Goal: Task Accomplishment & Management: Manage account settings

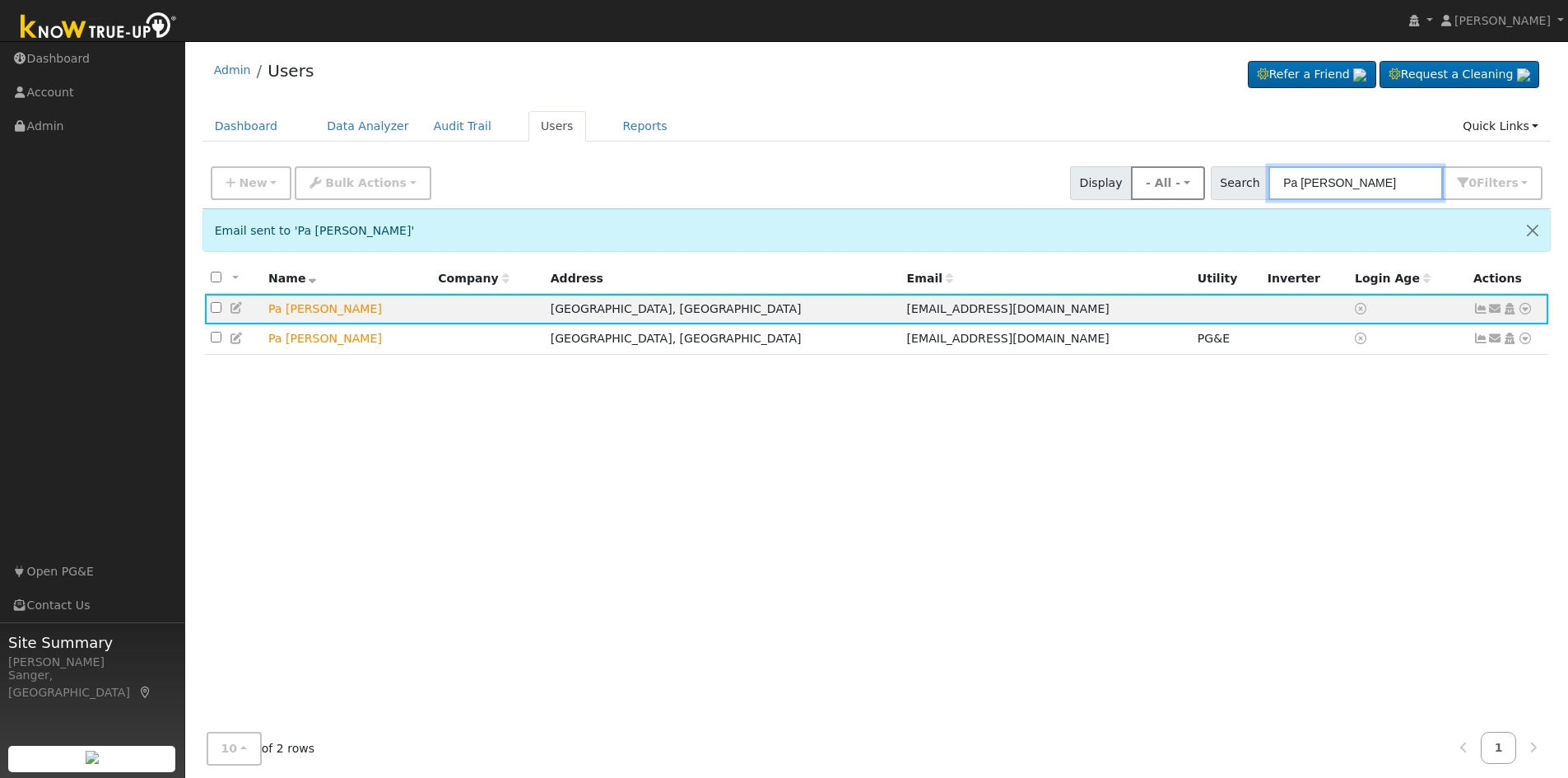
drag, startPoint x: 1392, startPoint y: 183, endPoint x: 1200, endPoint y: 187, distance: 192.0
click at [1200, 187] on div "New Add User Quick Add Quick Connect Quick Convert Lead Bulk Actions Send Email…" at bounding box center [877, 180] width 1339 height 39
paste input "[PERSON_NAME]"
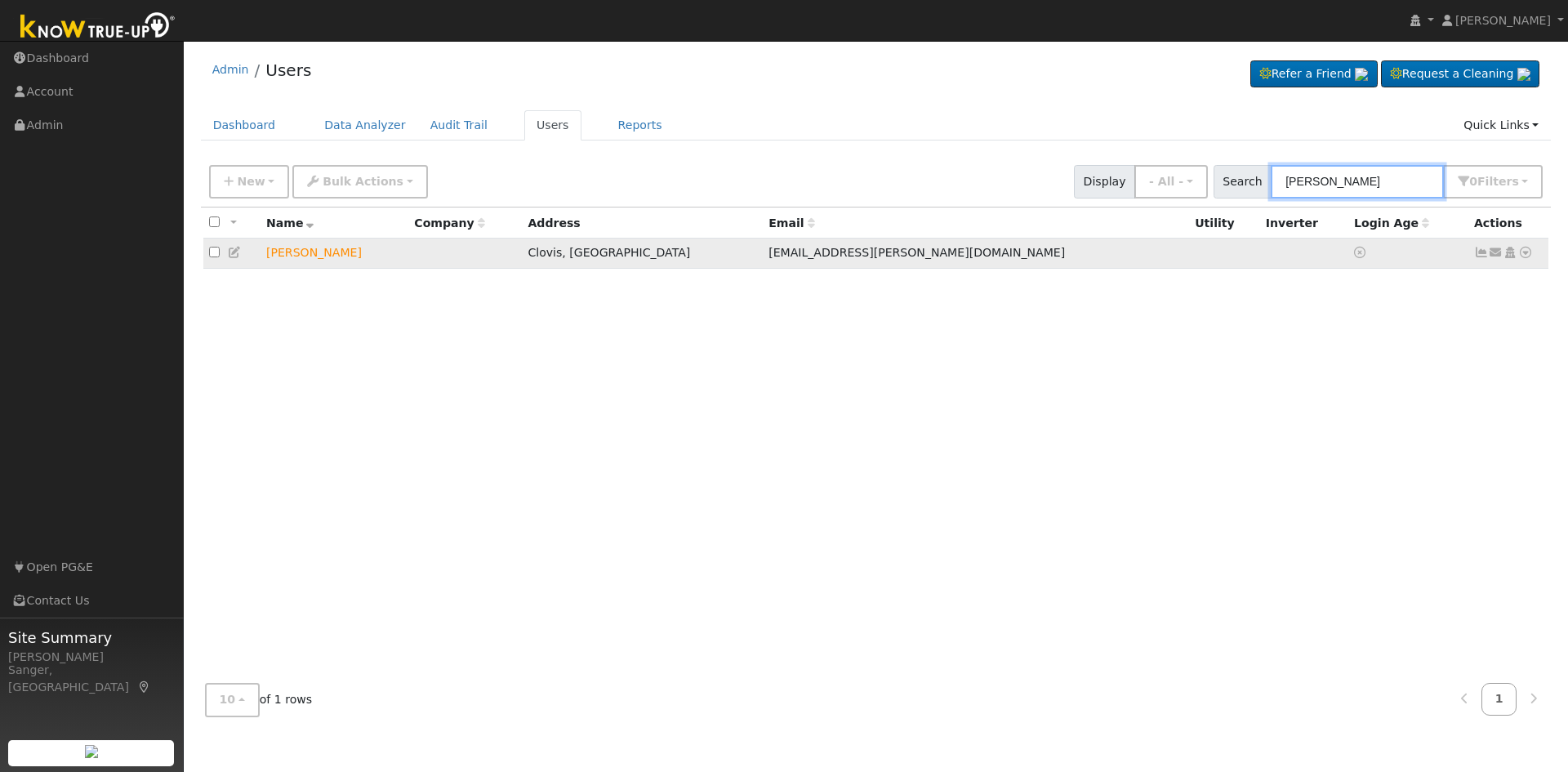
type input "[PERSON_NAME]"
click at [1494, 252] on icon at bounding box center [1496, 253] width 15 height 12
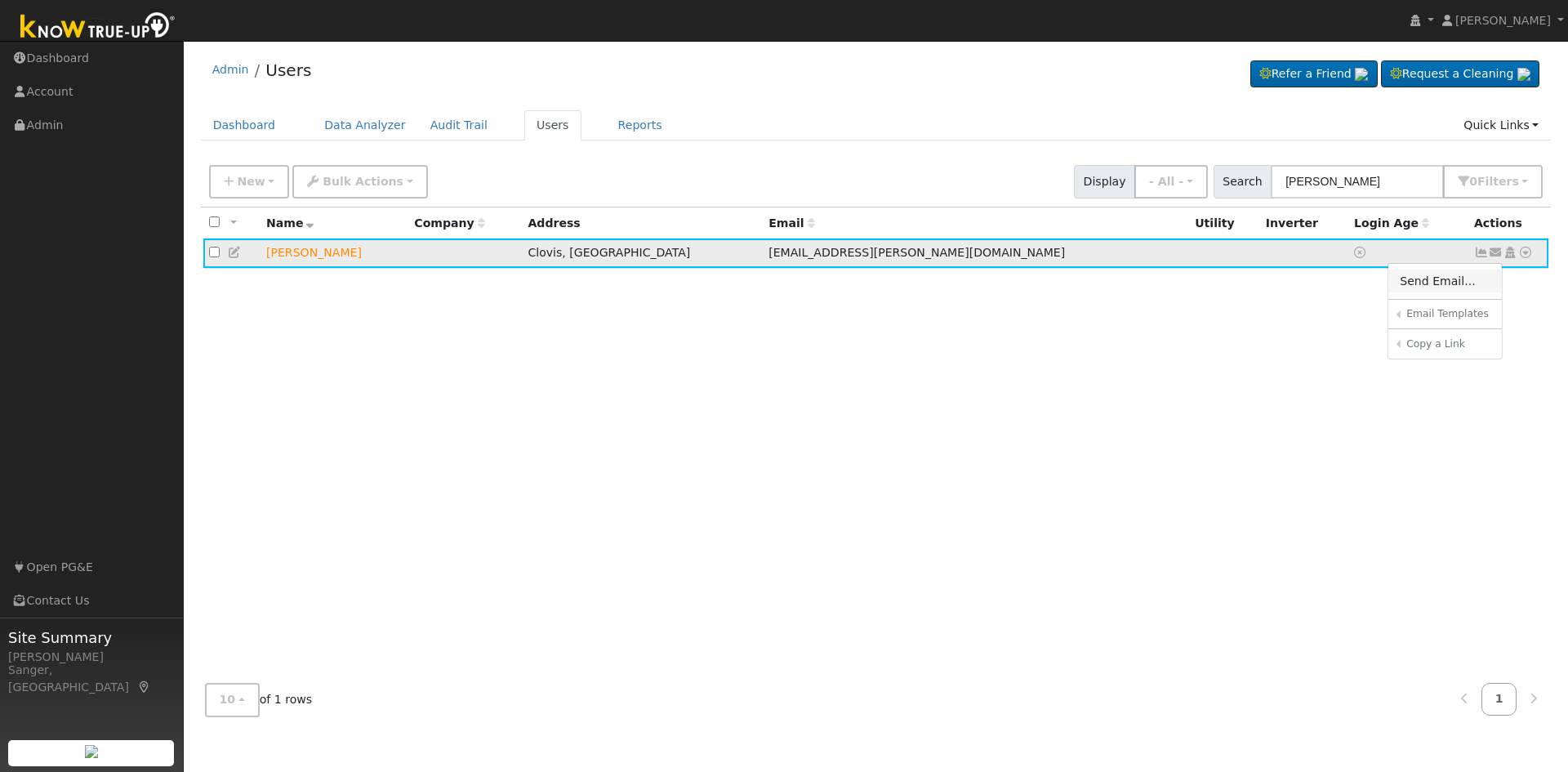
click at [1427, 288] on link "Send Email..." at bounding box center [1445, 280] width 113 height 23
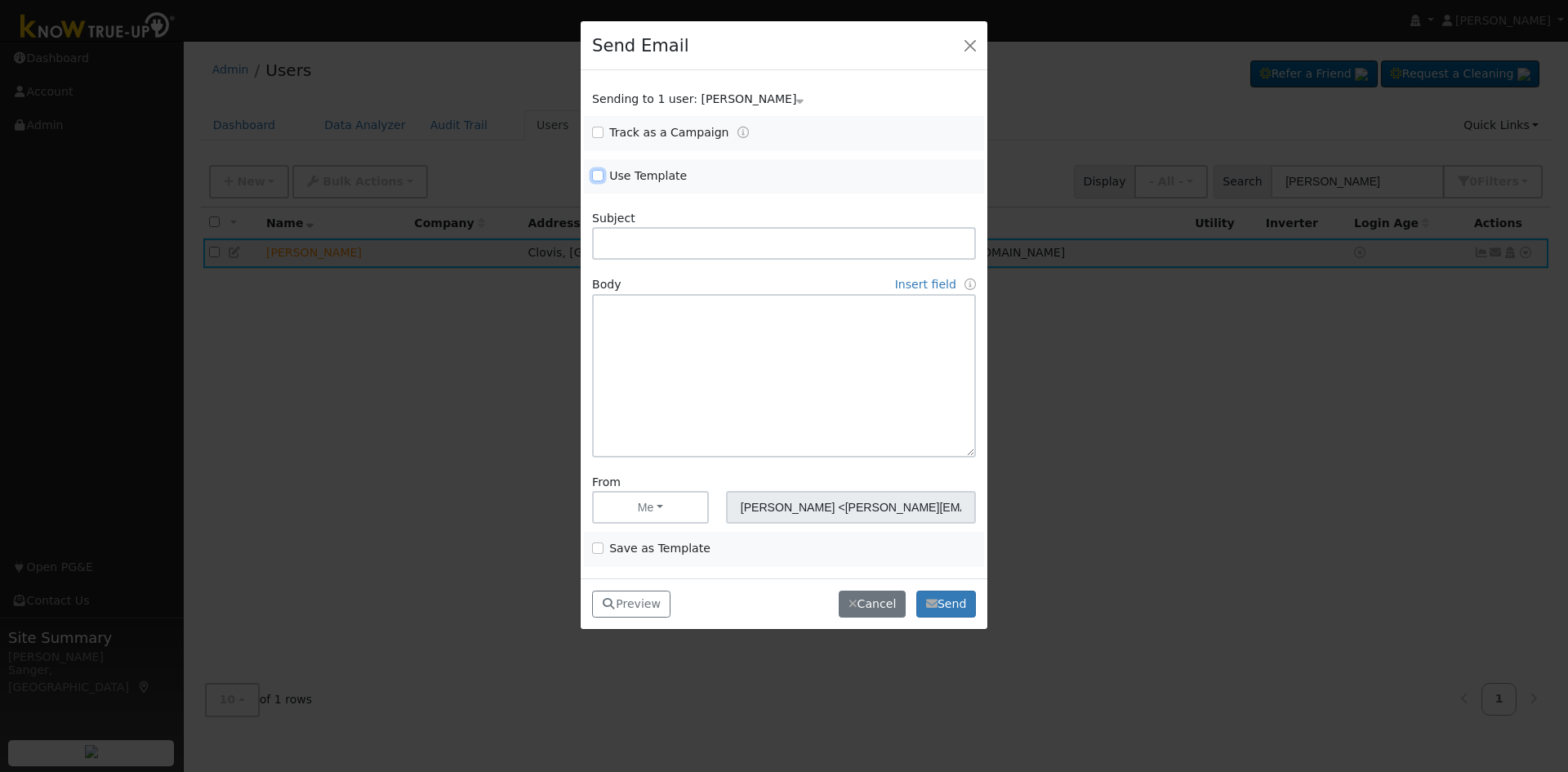
click at [598, 174] on input "Use Template" at bounding box center [598, 176] width 12 height 12
checkbox input "true"
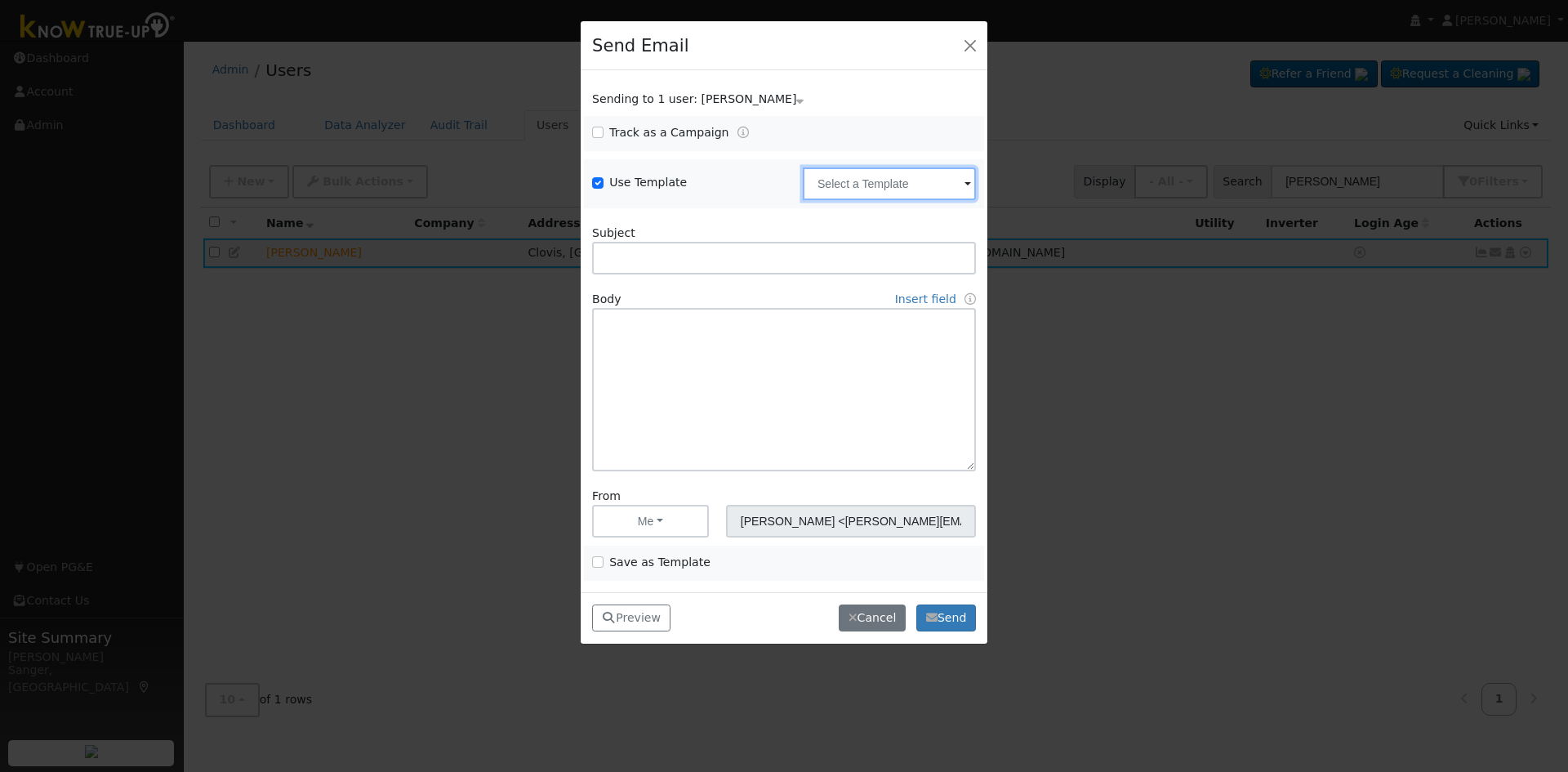
click at [843, 186] on input "text" at bounding box center [890, 183] width 173 height 33
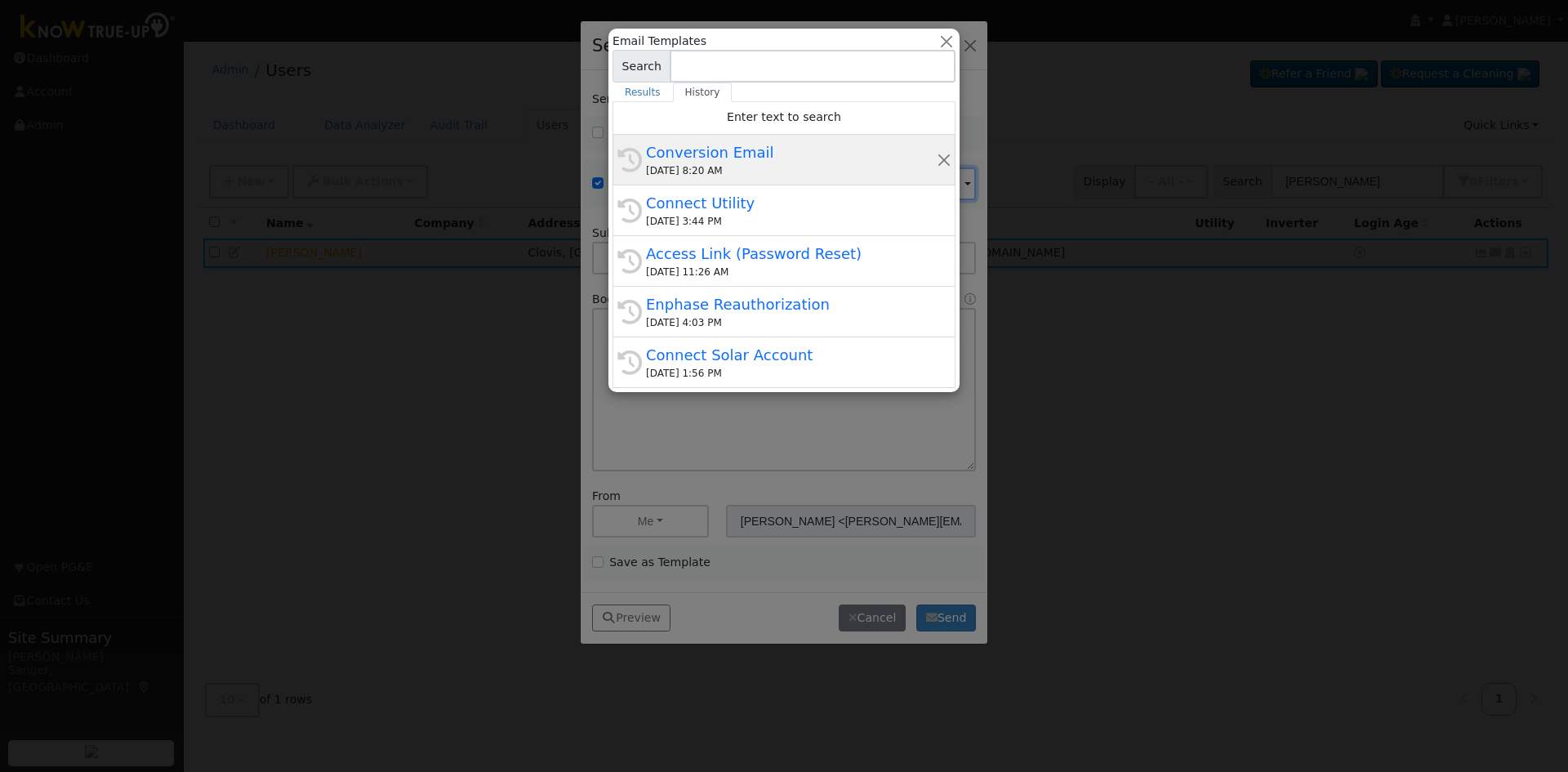
click at [752, 162] on div "Conversion Email" at bounding box center [791, 153] width 291 height 22
type input "Conversion Email"
type input "Connect Your Utility Account"
type textarea "Dear {user_fname}, The first step is to connect your electric utility account. …"
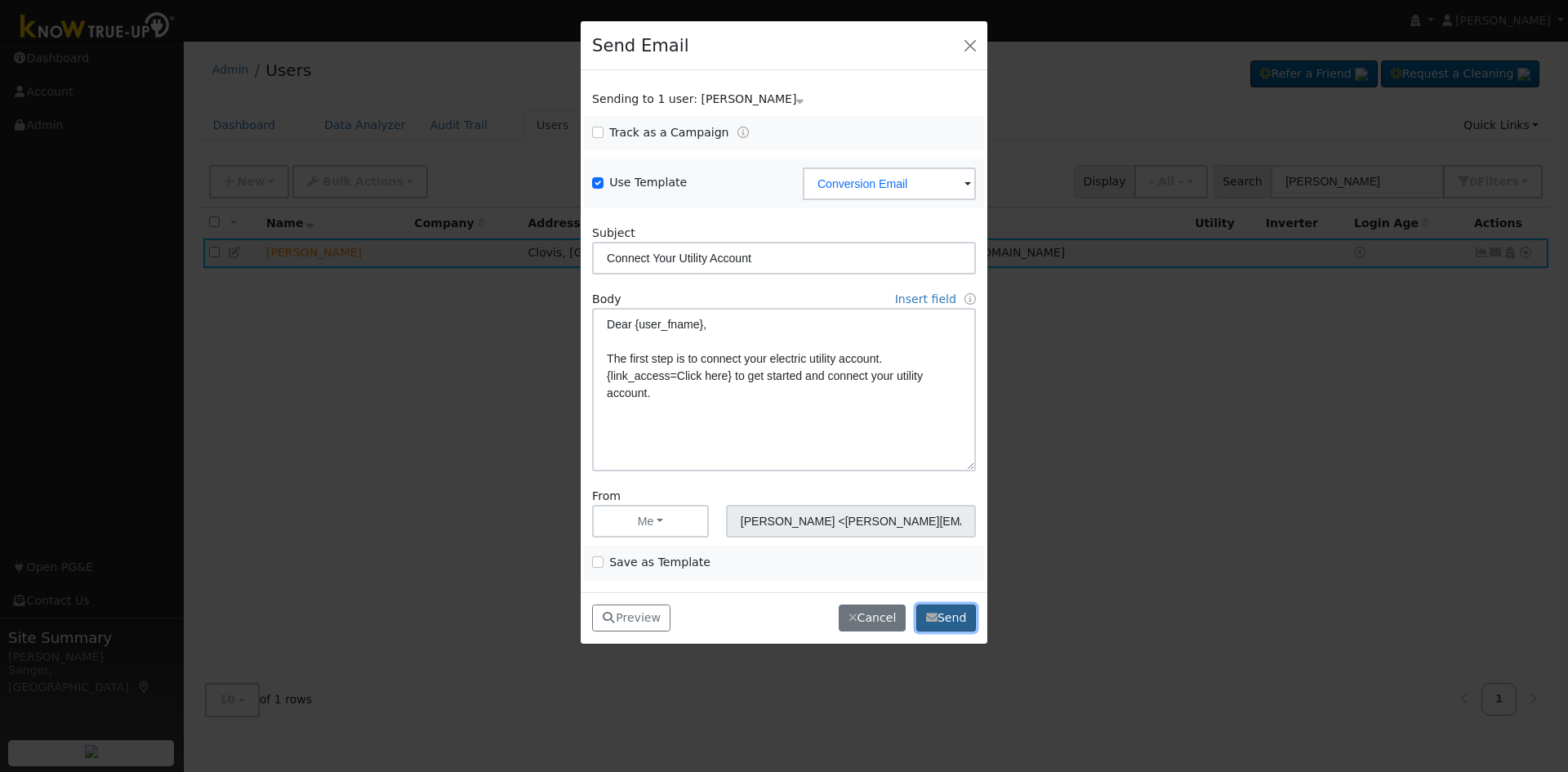
click at [951, 614] on button "Send" at bounding box center [946, 618] width 60 height 28
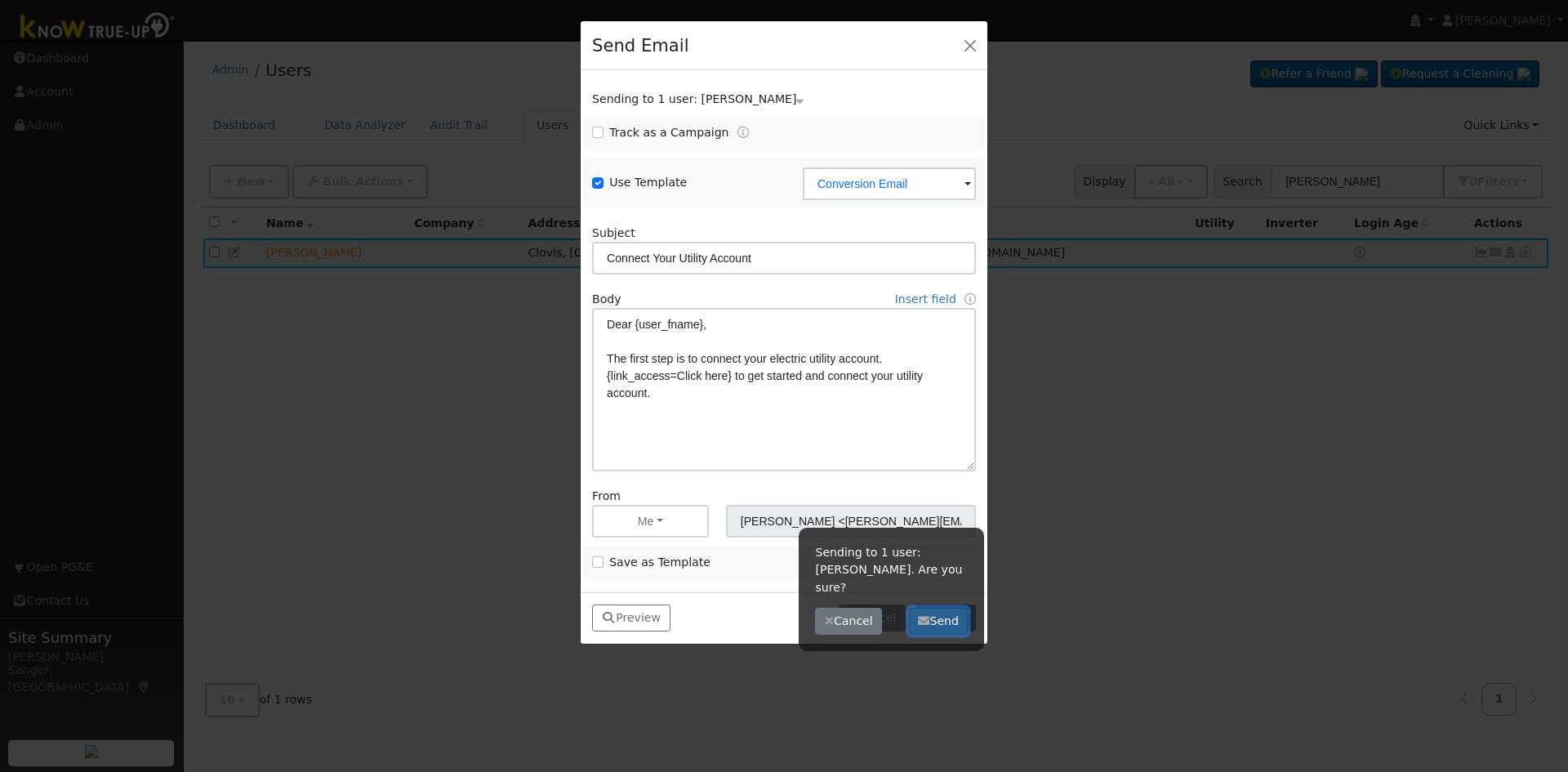
click at [937, 615] on button "Send" at bounding box center [939, 621] width 60 height 28
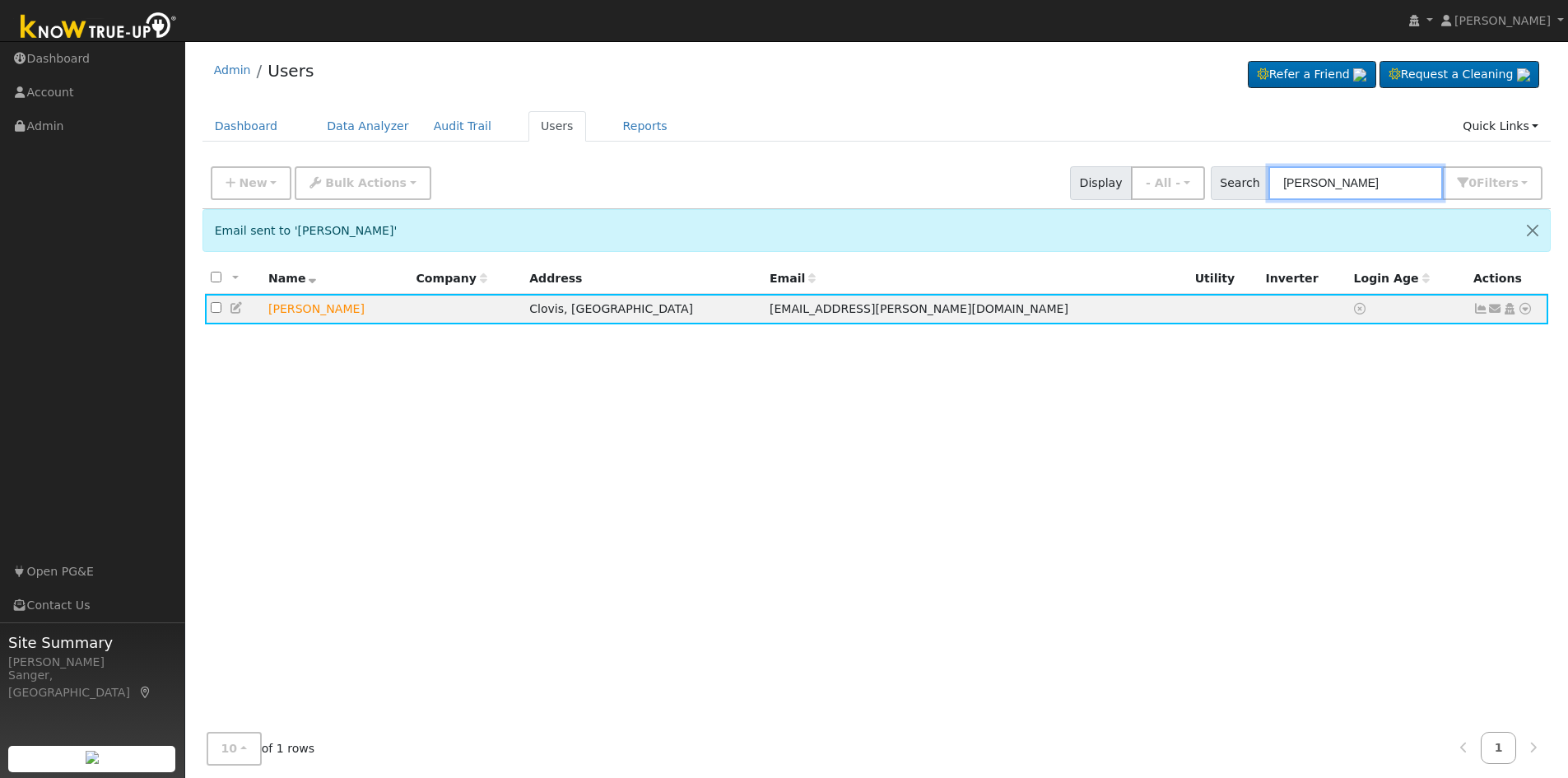
drag, startPoint x: 1221, startPoint y: 183, endPoint x: 1130, endPoint y: 200, distance: 92.6
click at [1130, 200] on div "New Add User Quick Add Quick Connect Quick Convert Lead Bulk Actions Send Email…" at bounding box center [877, 180] width 1339 height 39
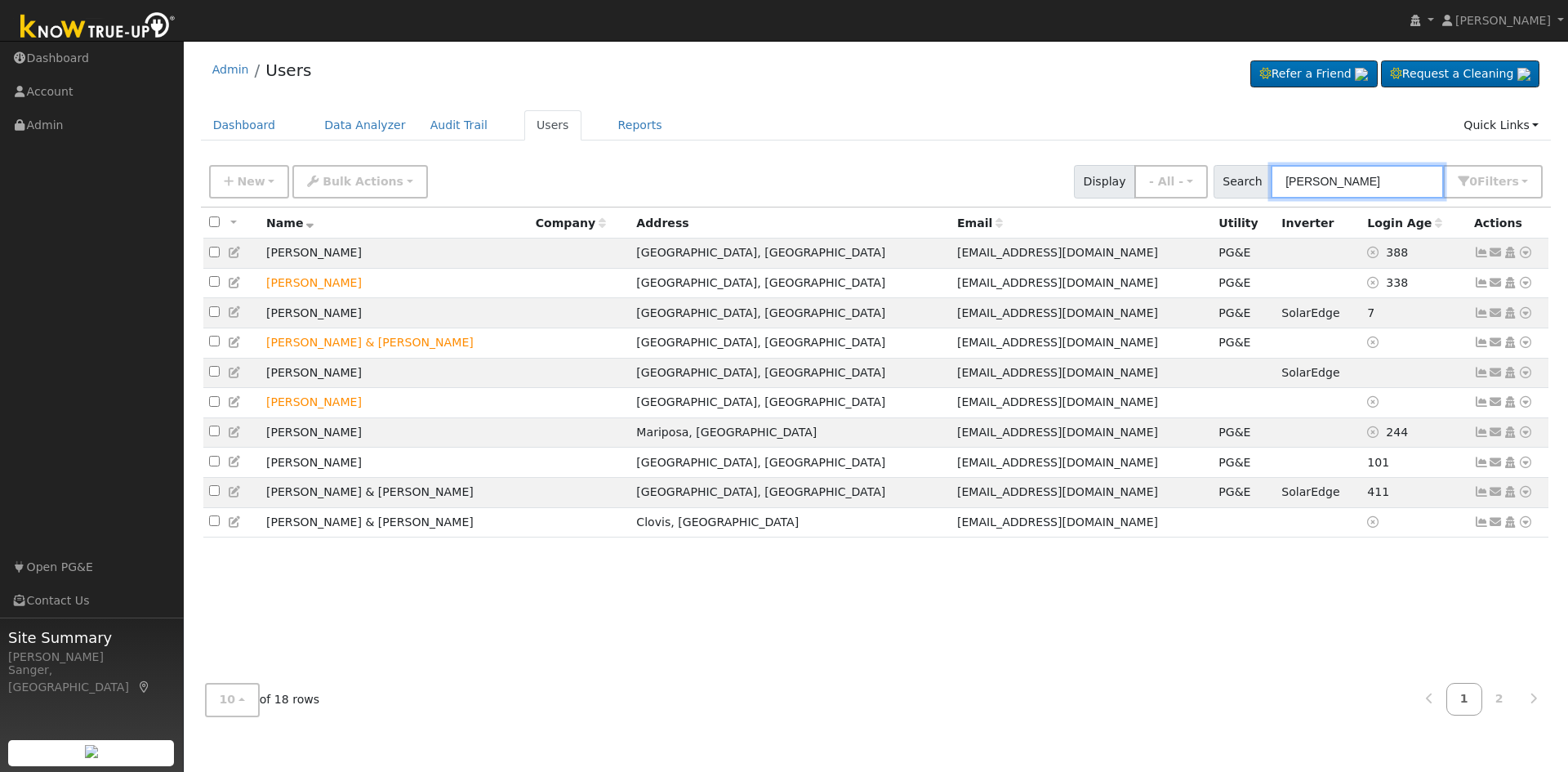
drag, startPoint x: 1335, startPoint y: 177, endPoint x: 1223, endPoint y: 184, distance: 112.2
click at [1223, 184] on div "New Add User Quick Add Quick Connect Quick Convert Lead Bulk Actions Send Email…" at bounding box center [876, 178] width 1341 height 39
paste input "[PERSON_NAME] & [PERSON_NAME]"
type input "[PERSON_NAME] & [PERSON_NAME]"
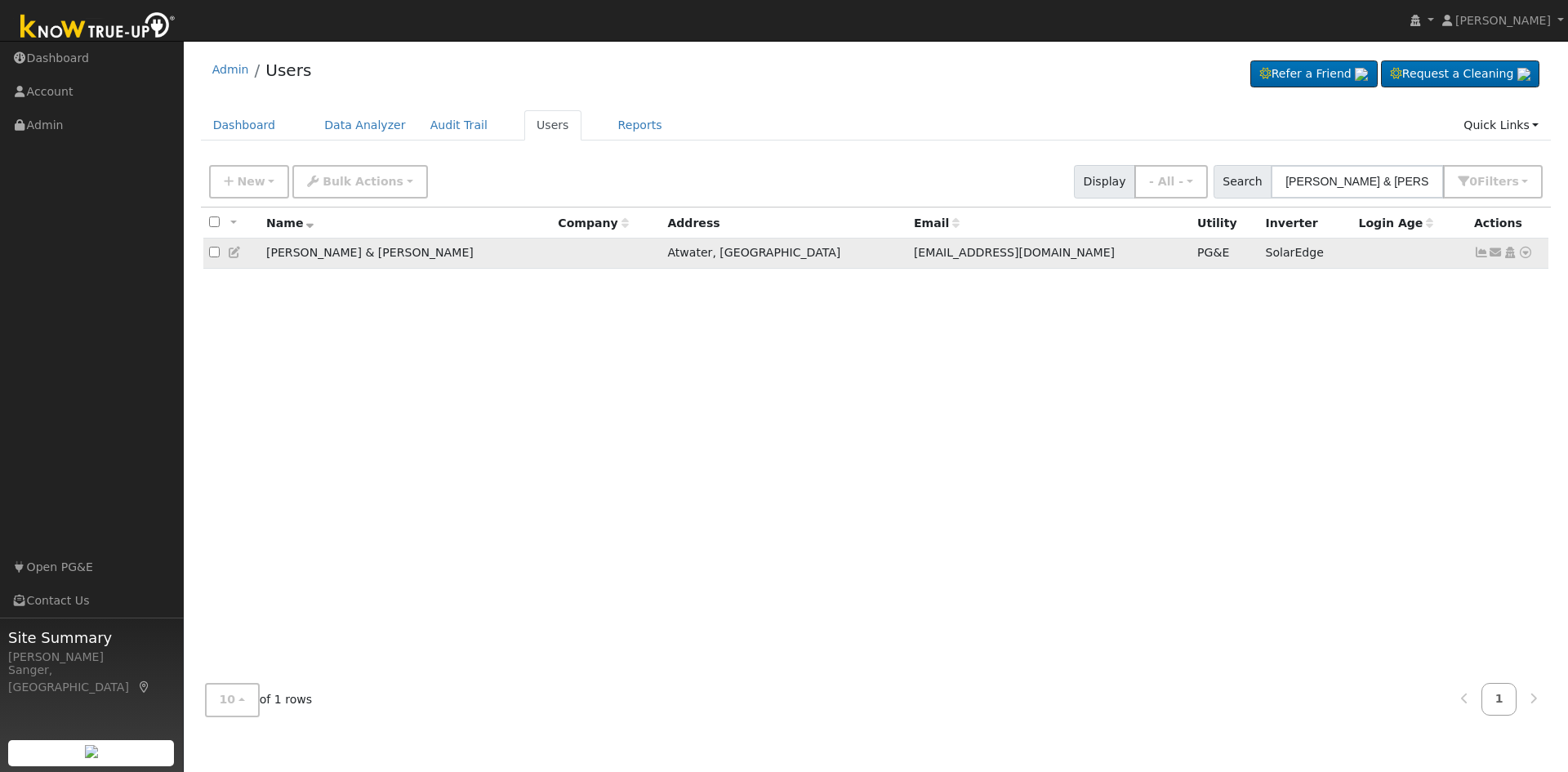
click at [238, 254] on icon at bounding box center [235, 253] width 15 height 12
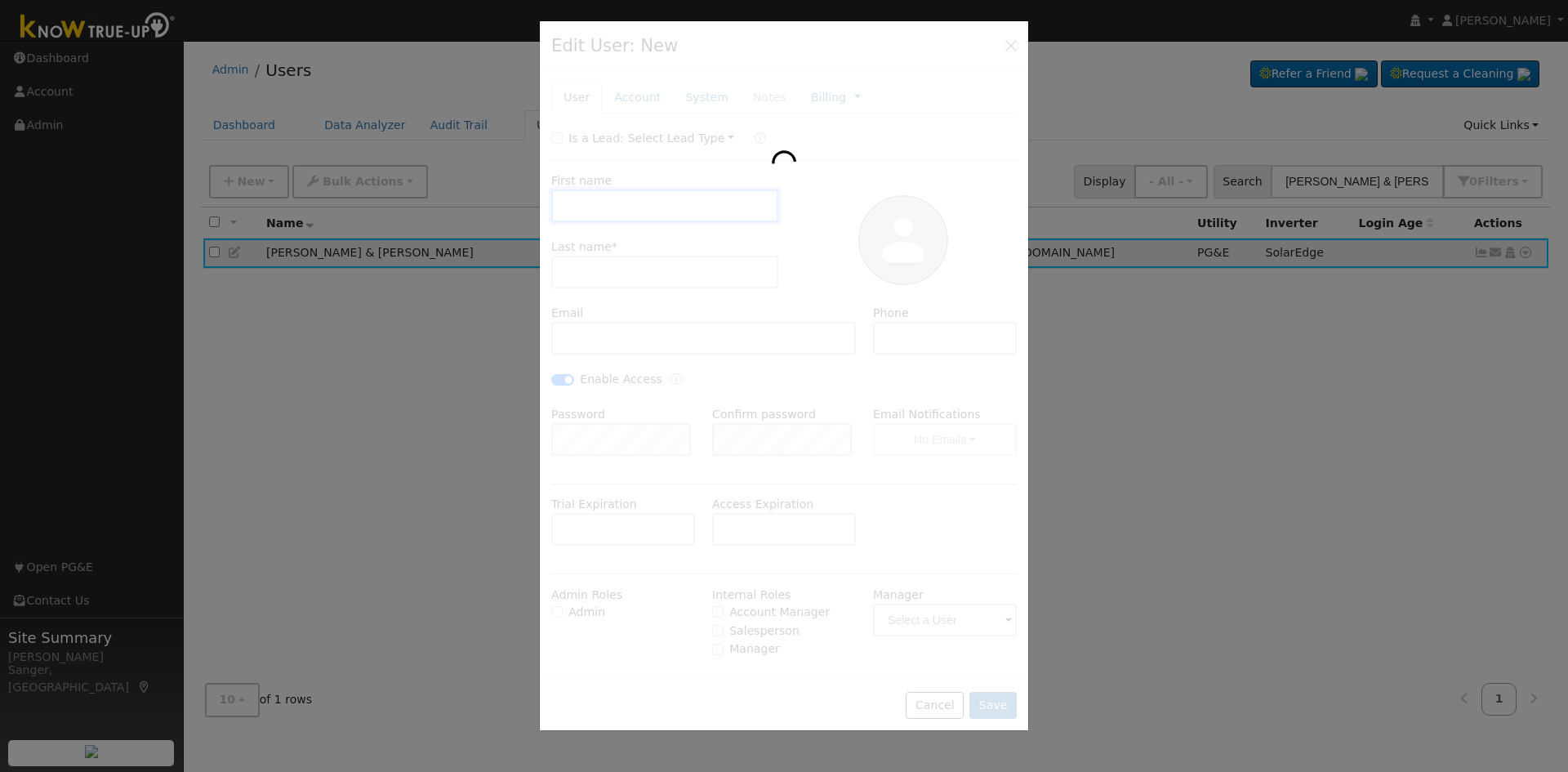
type input "[DATE]"
checkbox input "false"
type input "[PERSON_NAME] & [PERSON_NAME]"
type input "[PERSON_NAME]"
type input "[EMAIL_ADDRESS][DOMAIN_NAME]"
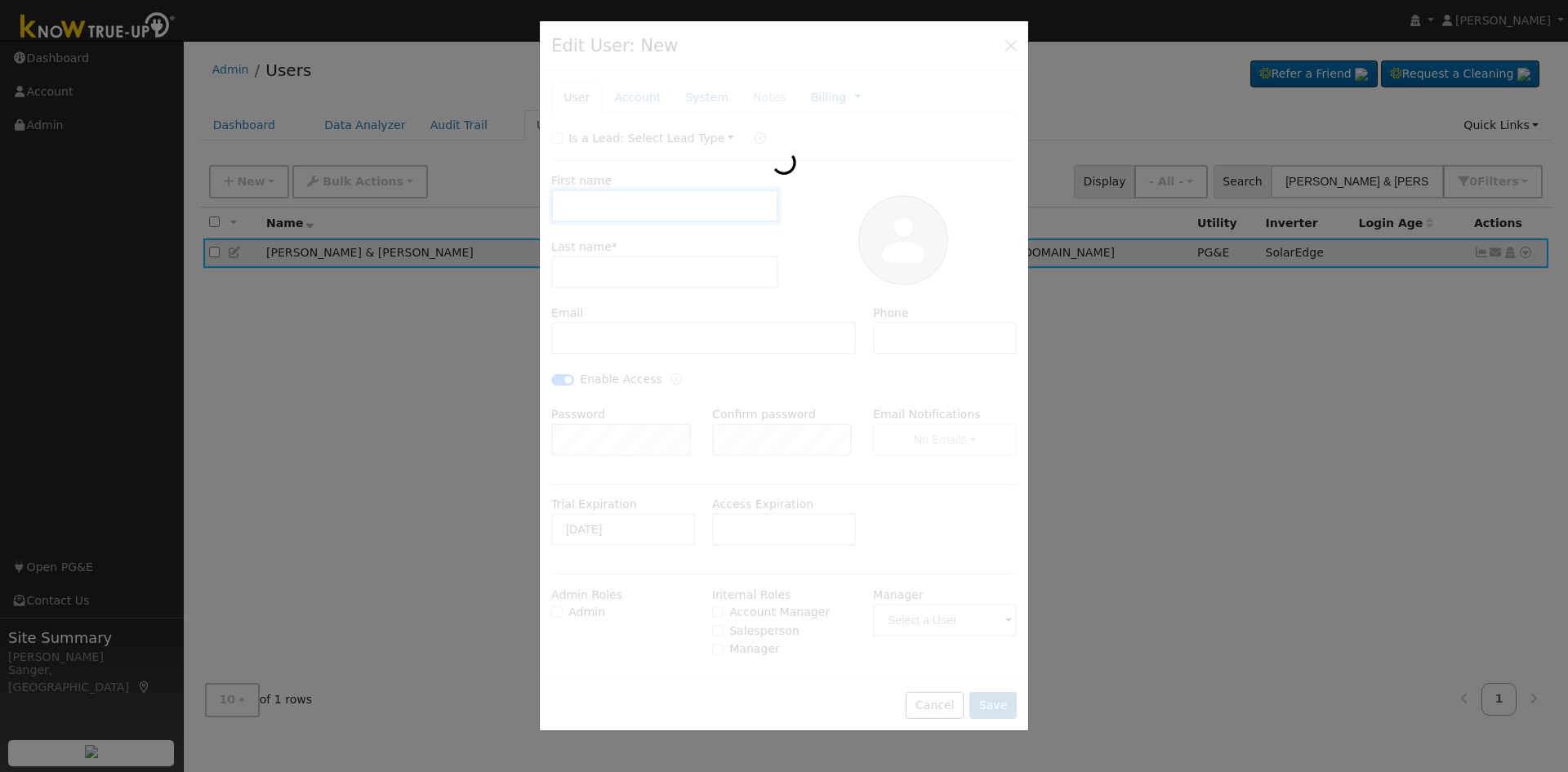
type input "2092028701"
checkbox input "true"
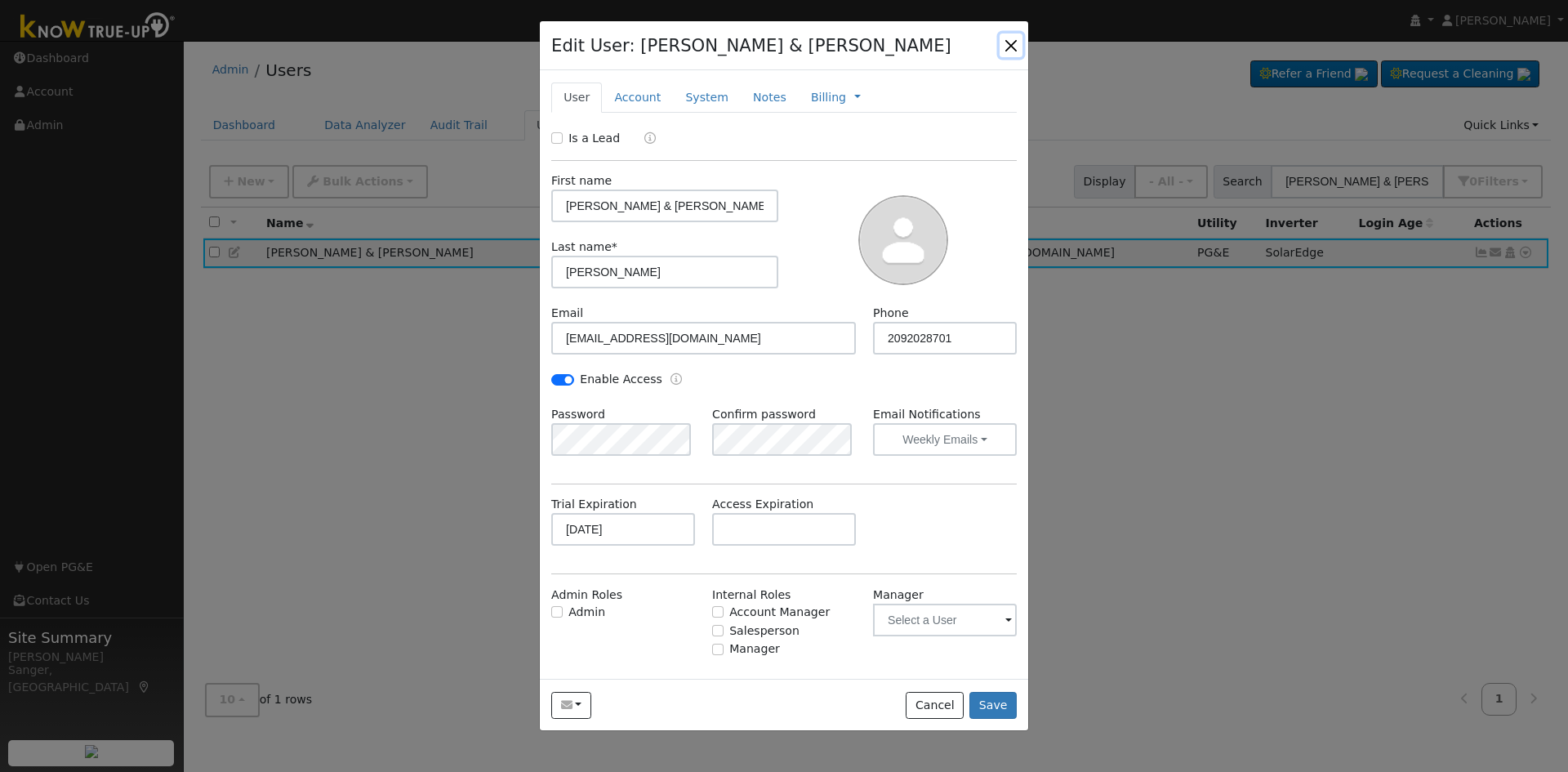
click at [1011, 43] on button "button" at bounding box center [1011, 44] width 22 height 23
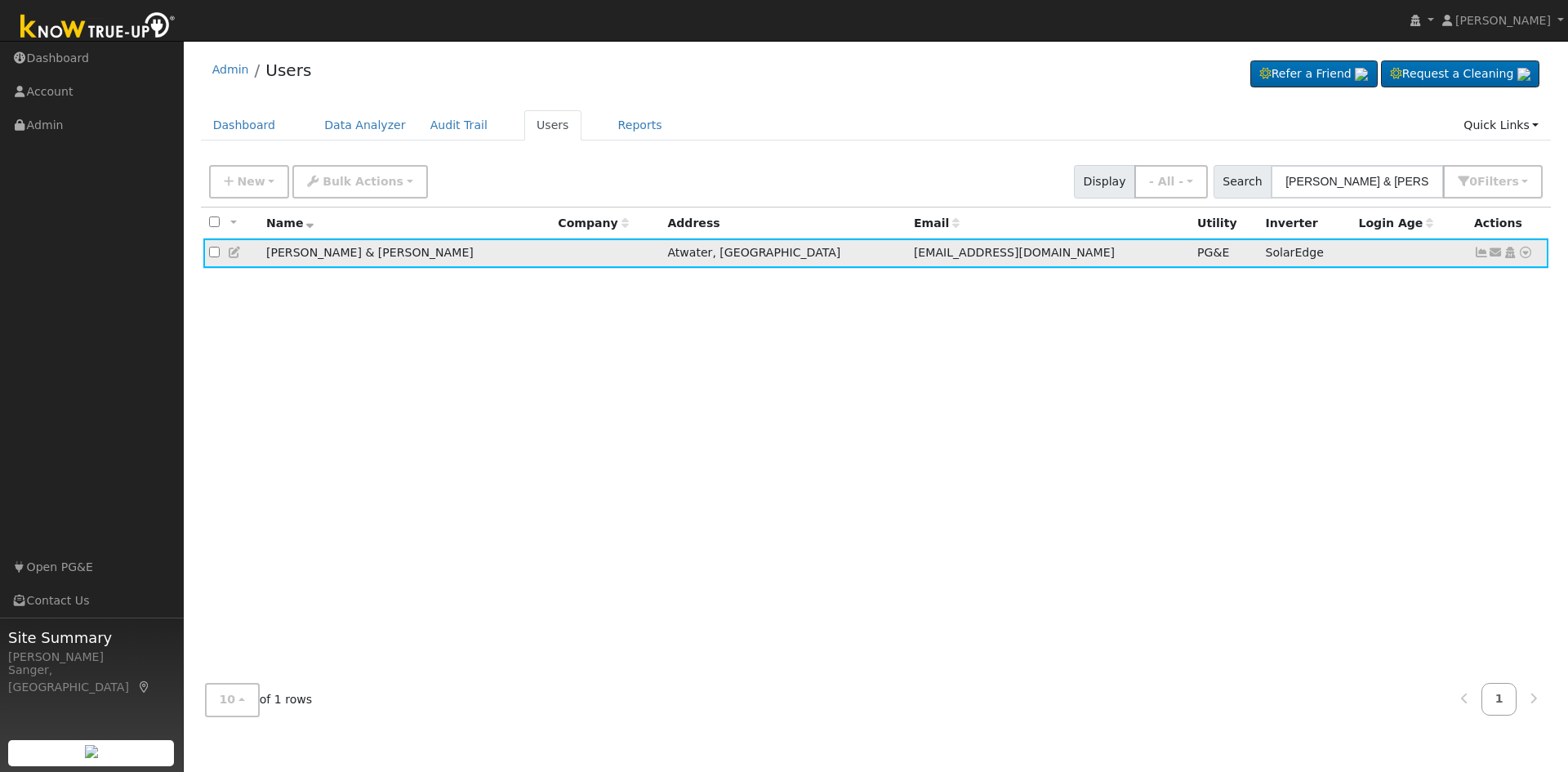
click at [1480, 253] on icon at bounding box center [1481, 253] width 15 height 12
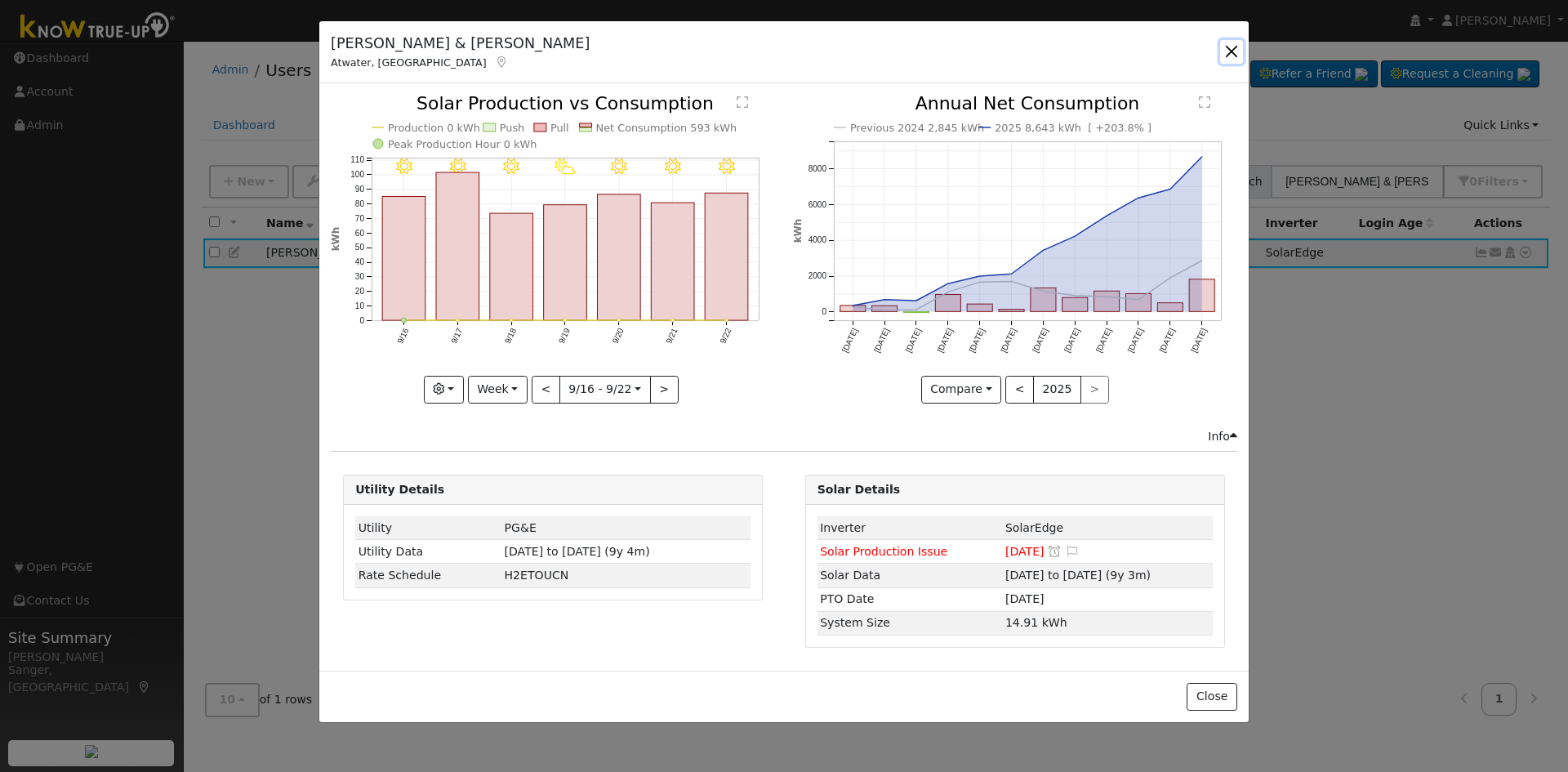
click at [1232, 47] on button "button" at bounding box center [1231, 51] width 22 height 23
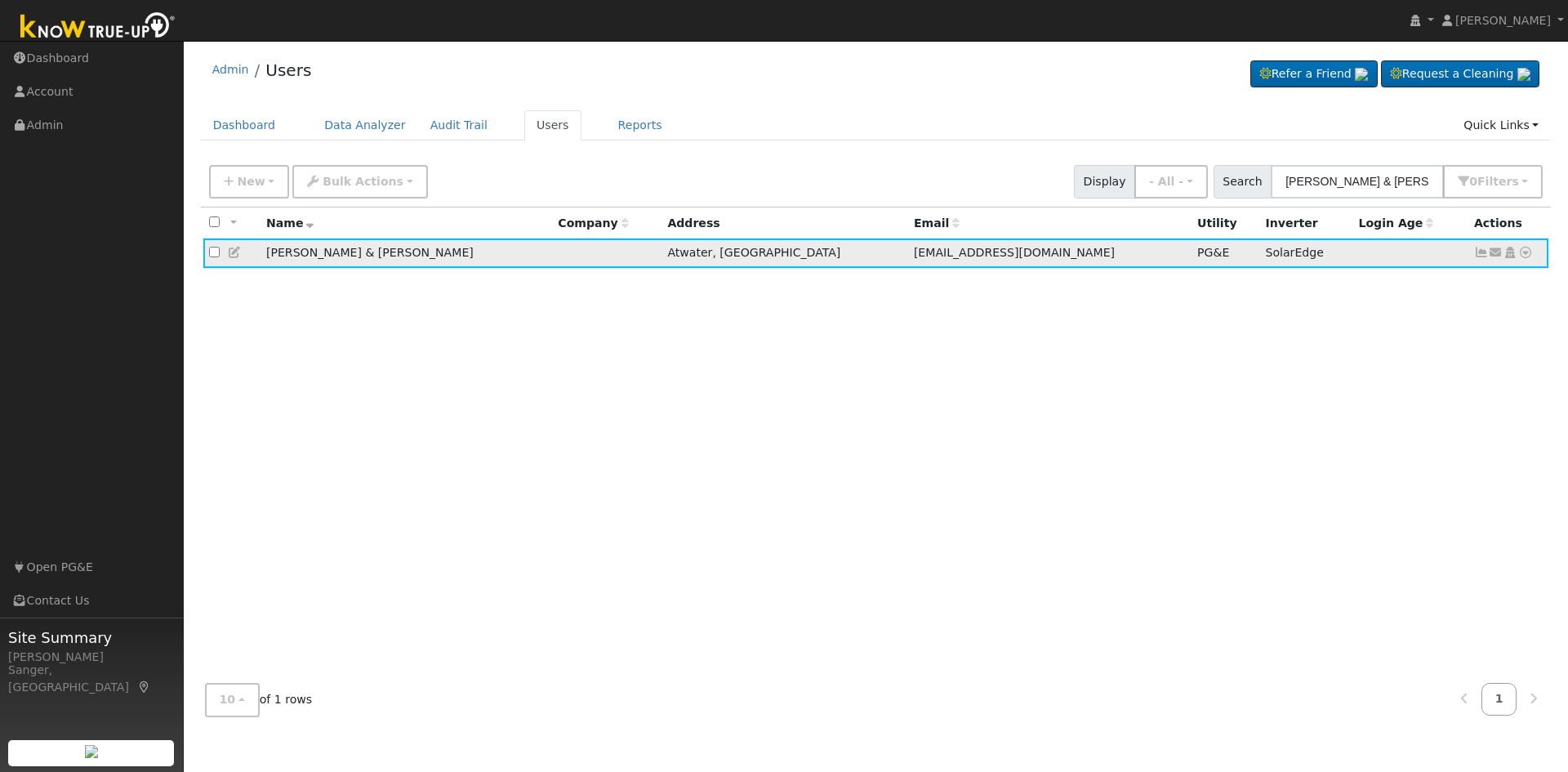
click at [1522, 253] on icon at bounding box center [1526, 253] width 15 height 12
click at [1488, 282] on link "Data Analyzer" at bounding box center [1472, 280] width 118 height 23
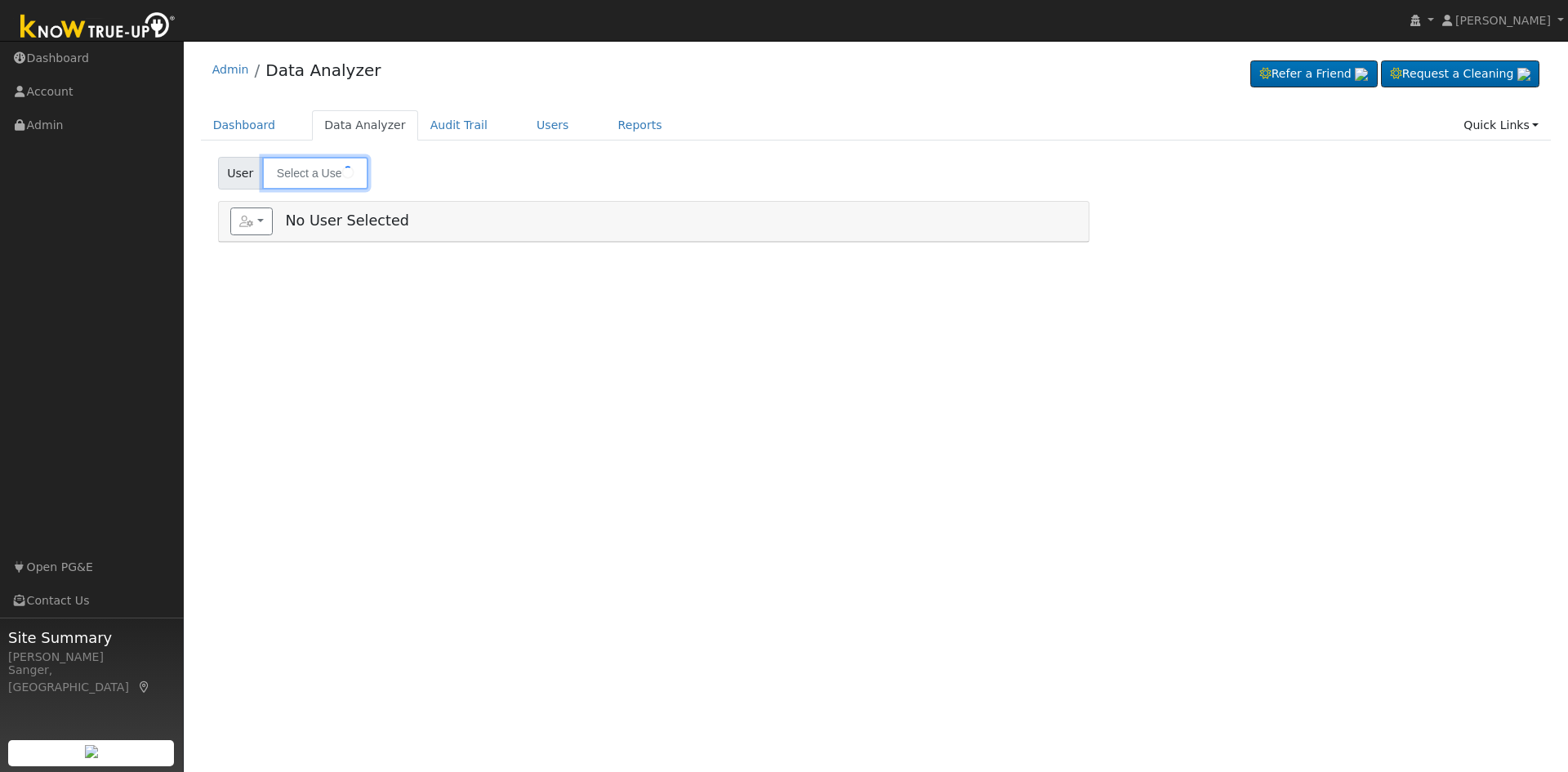
type input "[PERSON_NAME] & [PERSON_NAME]"
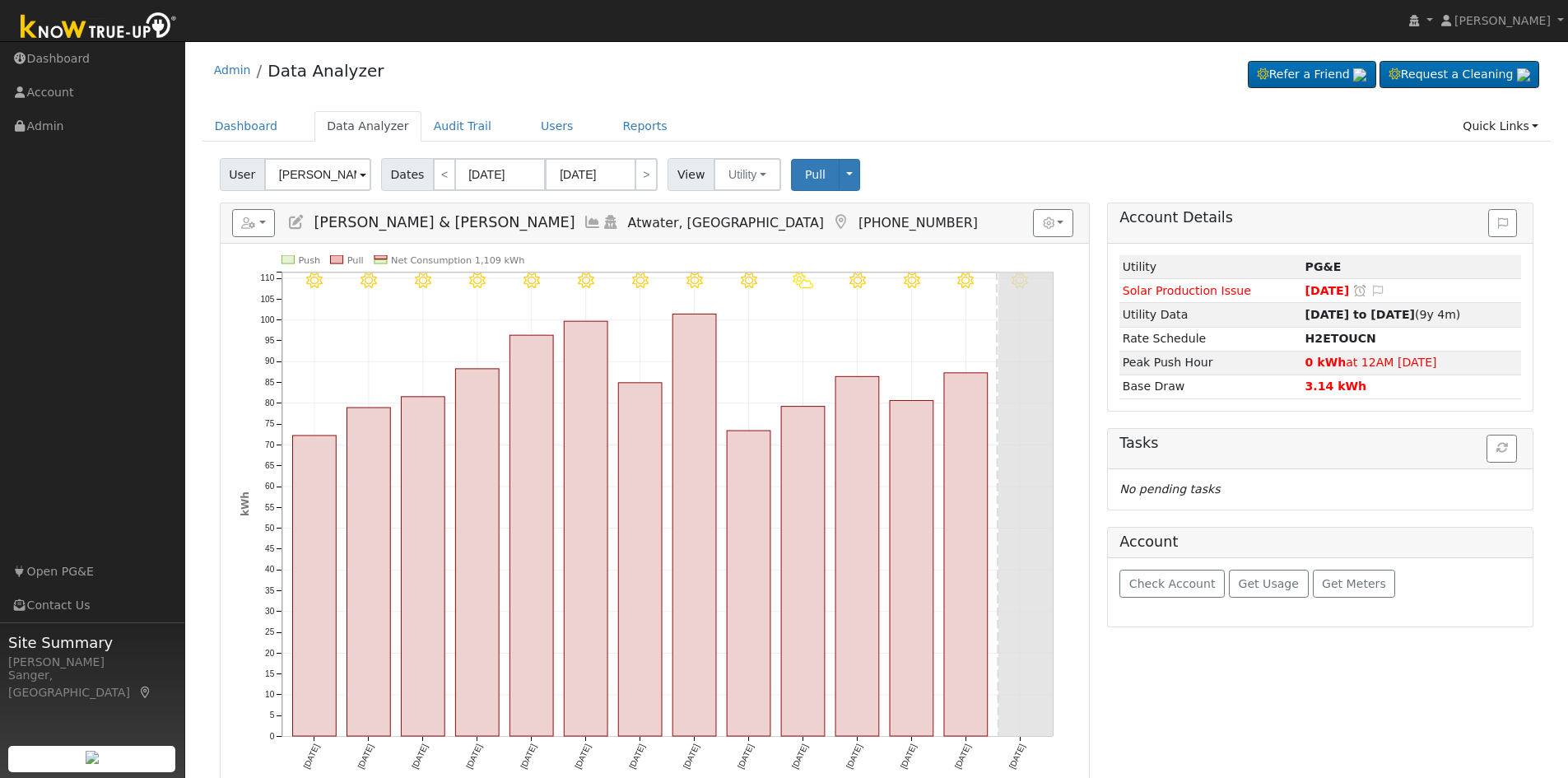
click at [584, 222] on icon at bounding box center [593, 223] width 18 height 15
